Goal: Transaction & Acquisition: Purchase product/service

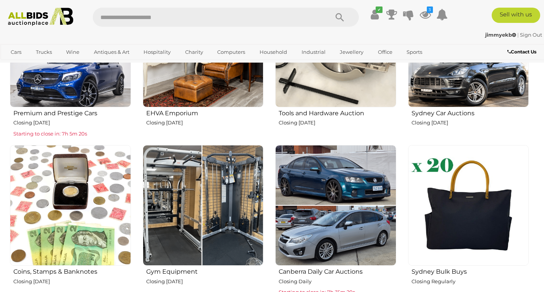
scroll to position [390, 0]
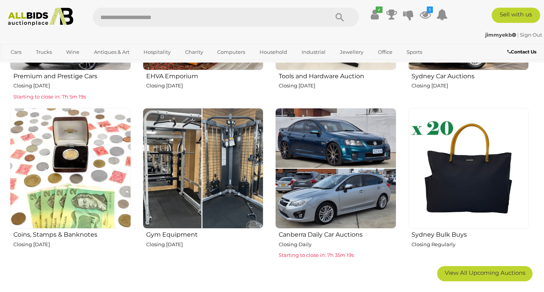
click at [449, 172] on img at bounding box center [468, 168] width 121 height 121
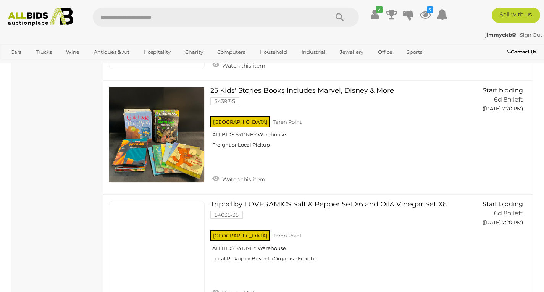
scroll to position [1241, 0]
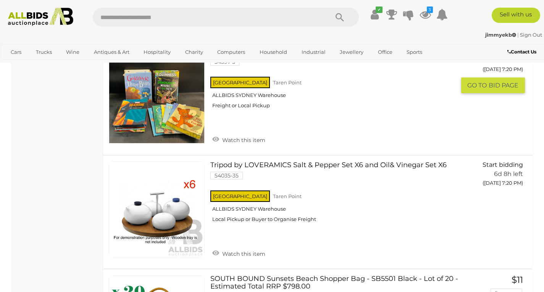
click at [175, 165] on link at bounding box center [157, 209] width 96 height 96
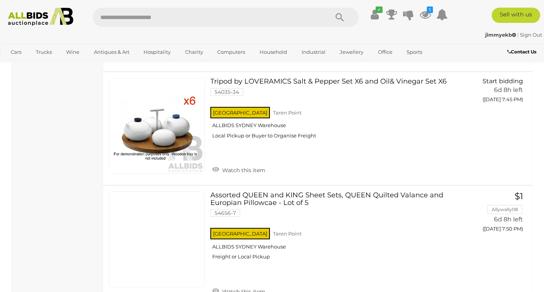
scroll to position [2756, 0]
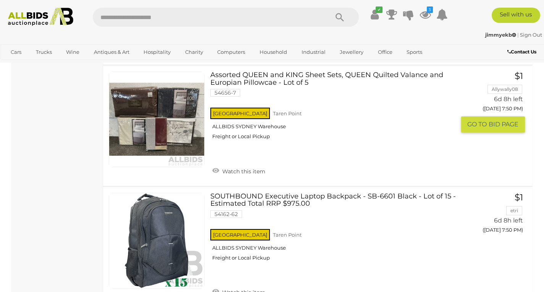
click at [151, 108] on link at bounding box center [157, 119] width 96 height 96
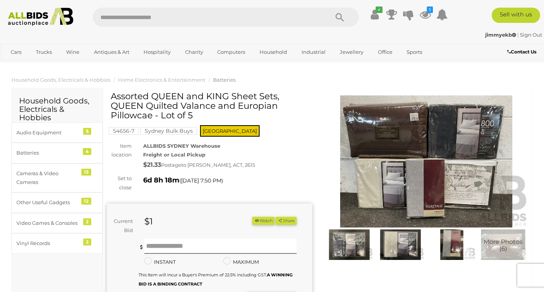
click at [351, 251] on img at bounding box center [348, 244] width 47 height 31
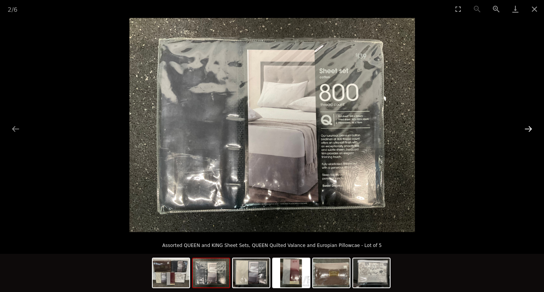
click at [531, 129] on button "Next slide" at bounding box center [528, 128] width 16 height 15
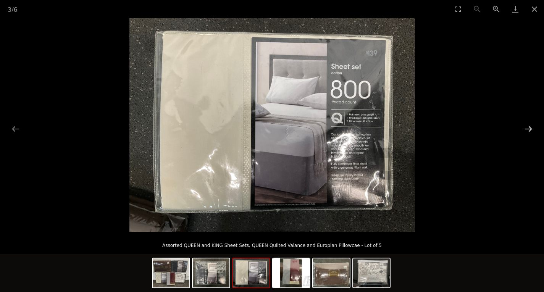
click at [531, 129] on button "Next slide" at bounding box center [528, 128] width 16 height 15
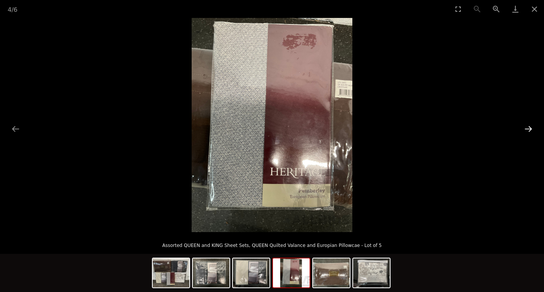
click at [526, 128] on button "Next slide" at bounding box center [528, 128] width 16 height 15
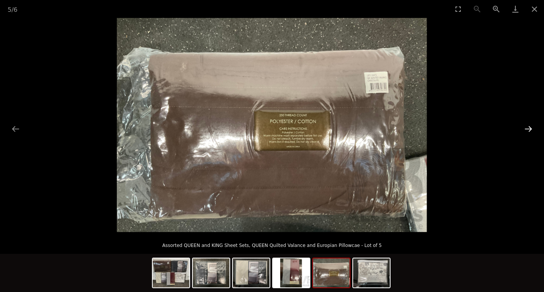
click at [526, 128] on button "Next slide" at bounding box center [528, 128] width 16 height 15
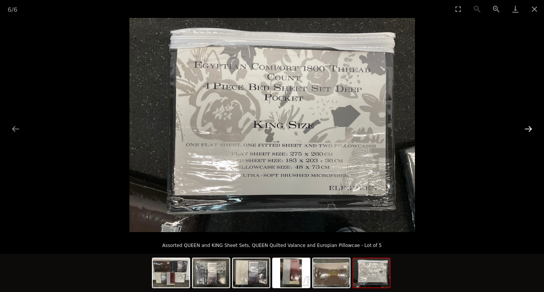
click at [526, 128] on button "Next slide" at bounding box center [528, 128] width 16 height 15
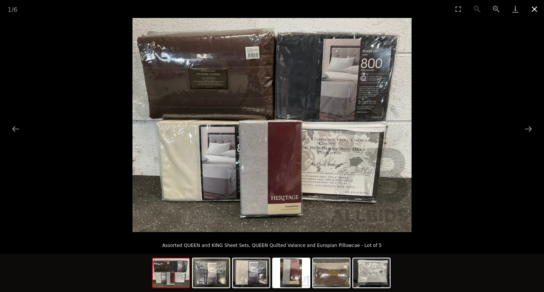
click at [535, 6] on button "Close gallery" at bounding box center [533, 9] width 19 height 18
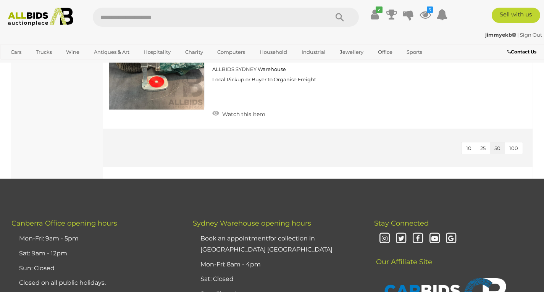
scroll to position [3298, 0]
